Goal: Check status: Check status

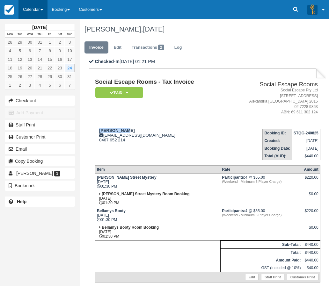
click at [38, 10] on link "Calendar" at bounding box center [32, 9] width 29 height 19
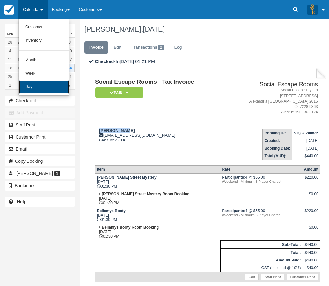
click at [41, 83] on link "Day" at bounding box center [44, 86] width 50 height 13
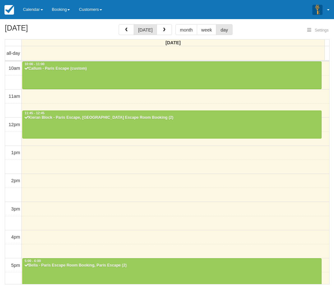
select select
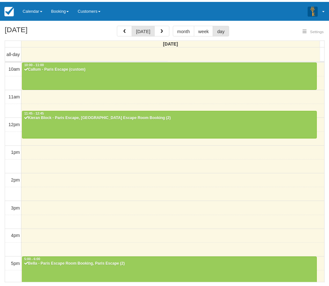
scroll to position [129, 0]
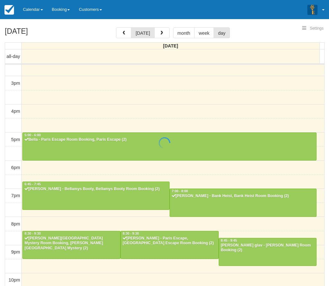
select select
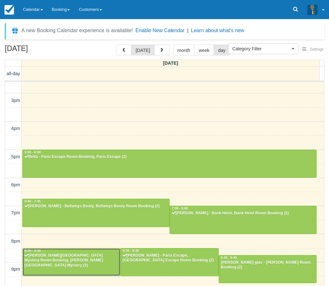
click at [99, 263] on div "Kayla Holden - Baker Street Mystery Room Booking, Baker Street Mystery (2)" at bounding box center [71, 260] width 94 height 15
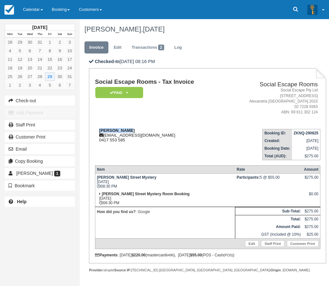
drag, startPoint x: 127, startPoint y: 131, endPoint x: 99, endPoint y: 131, distance: 27.1
click at [99, 131] on div "Kayla Holden kaysxx743@gmail.com 0417 553 585" at bounding box center [159, 135] width 129 height 14
copy strong "Kayla Holden"
click at [36, 15] on link "Calendar" at bounding box center [32, 9] width 29 height 19
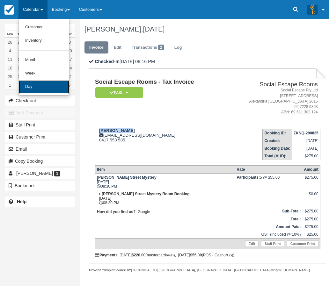
click at [47, 82] on link "Day" at bounding box center [44, 86] width 50 height 13
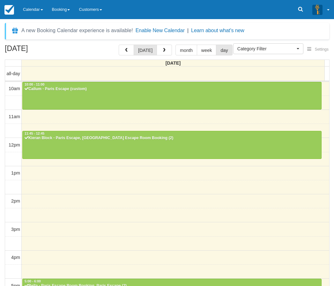
select select
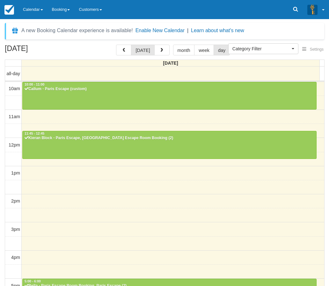
scroll to position [129, 0]
